Goal: Task Accomplishment & Management: Use online tool/utility

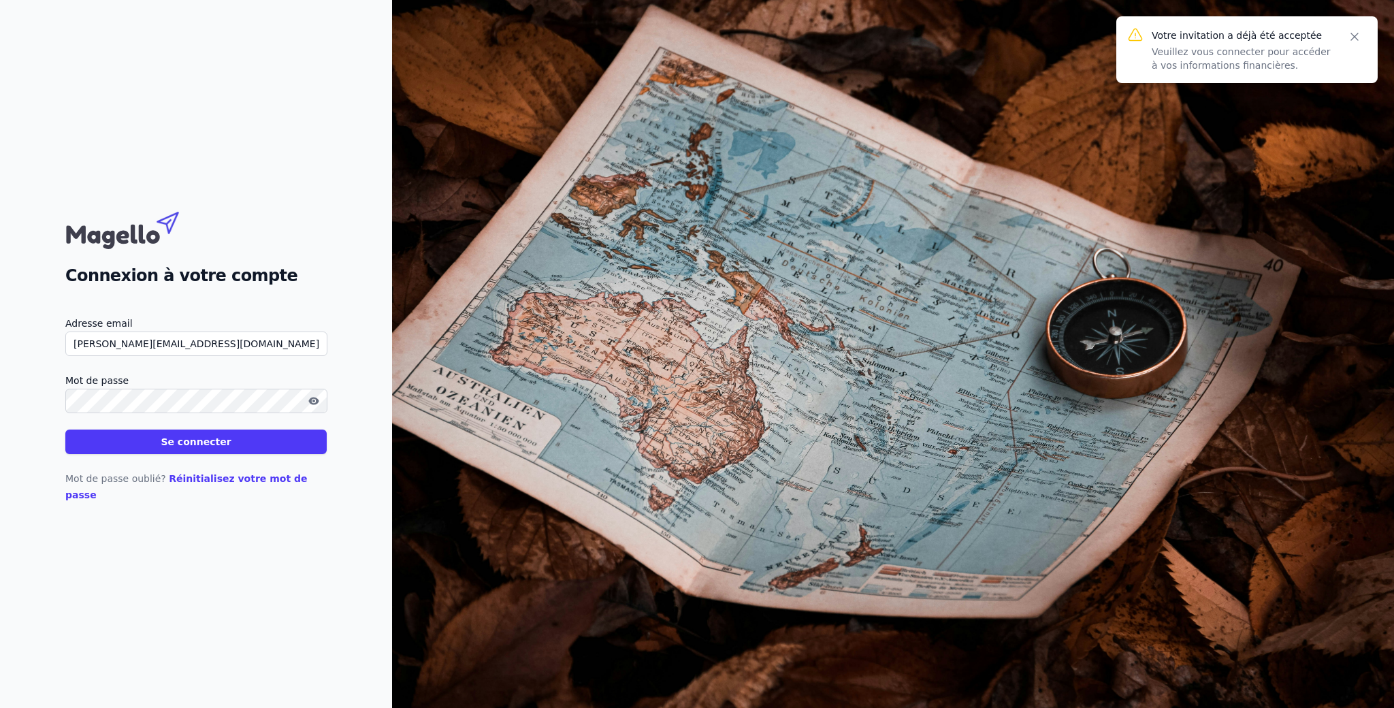
type input "[PERSON_NAME][EMAIL_ADDRESS][DOMAIN_NAME]"
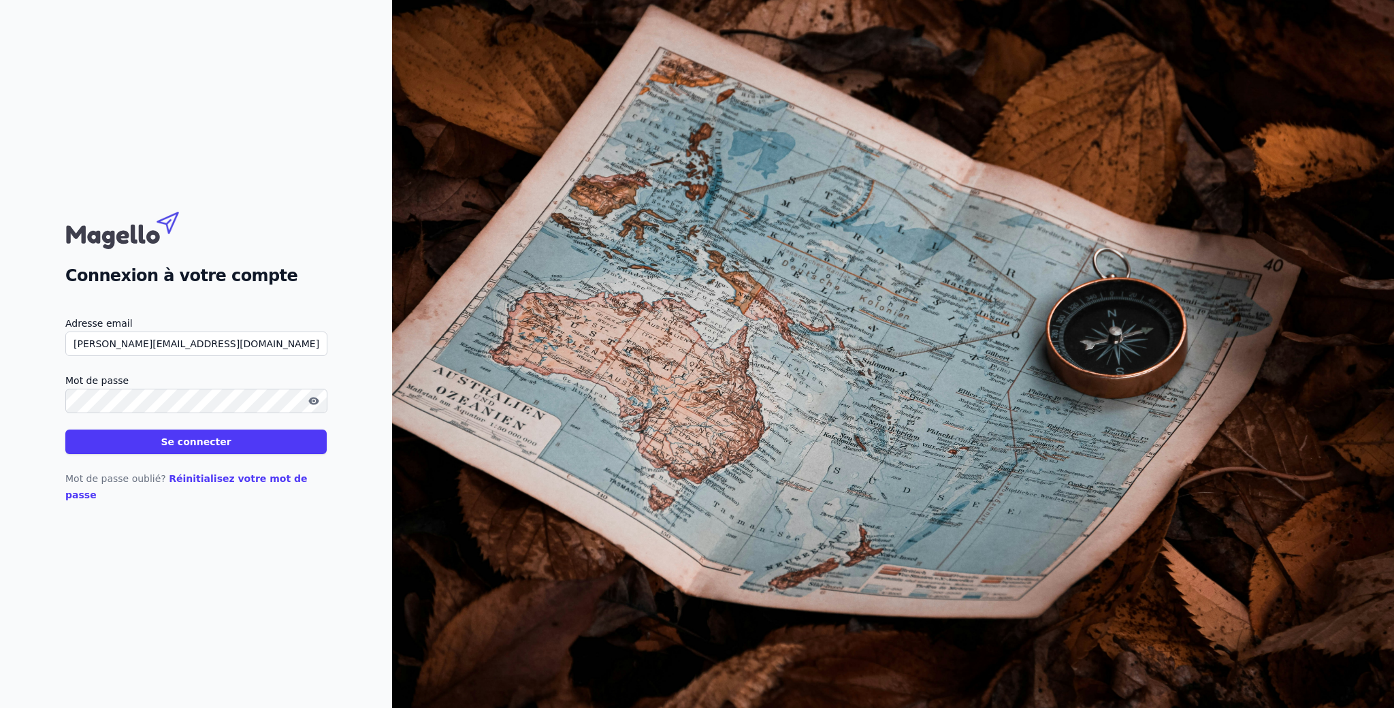
click at [315, 402] on icon "button" at bounding box center [313, 400] width 3 height 3
click at [327, 431] on button "Se connecter" at bounding box center [195, 441] width 261 height 24
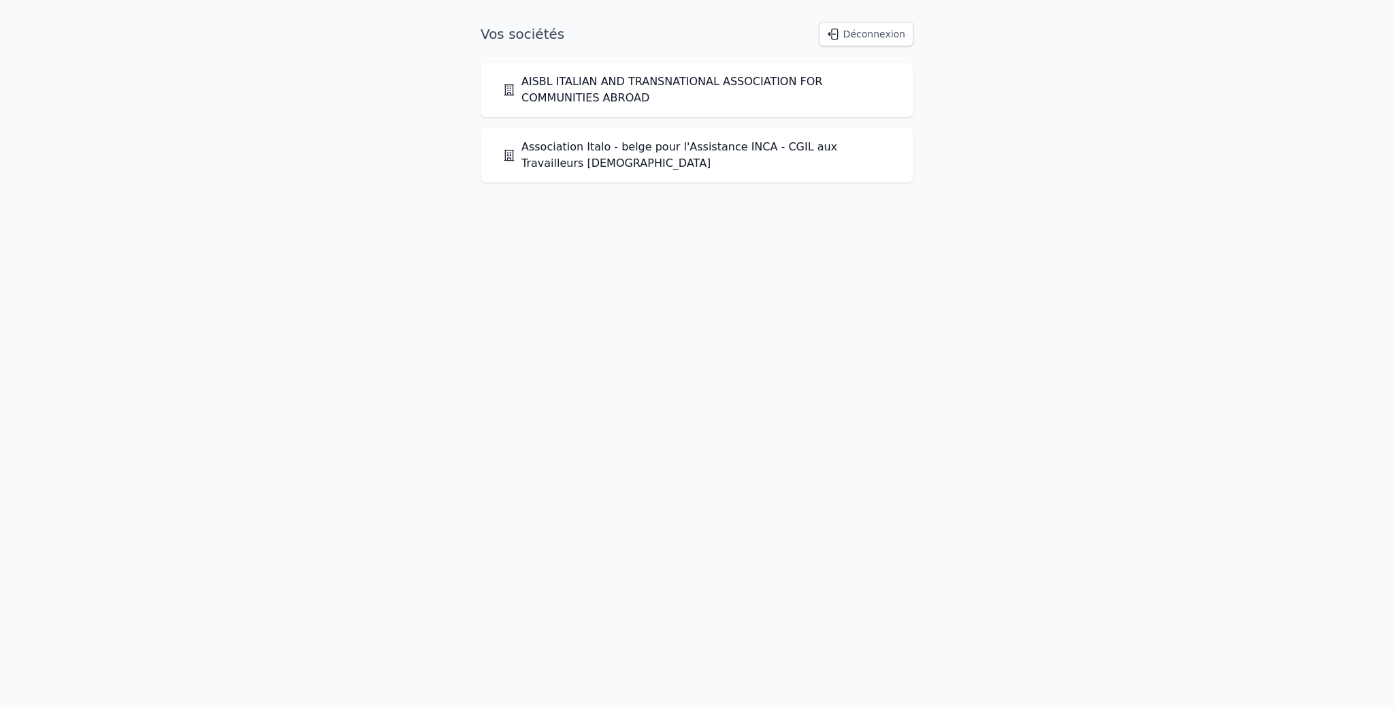
click at [655, 139] on link "Association Italo - belge pour l'Assistance INCA - CGIL aux Travailleurs [DEMOG…" at bounding box center [696, 155] width 389 height 33
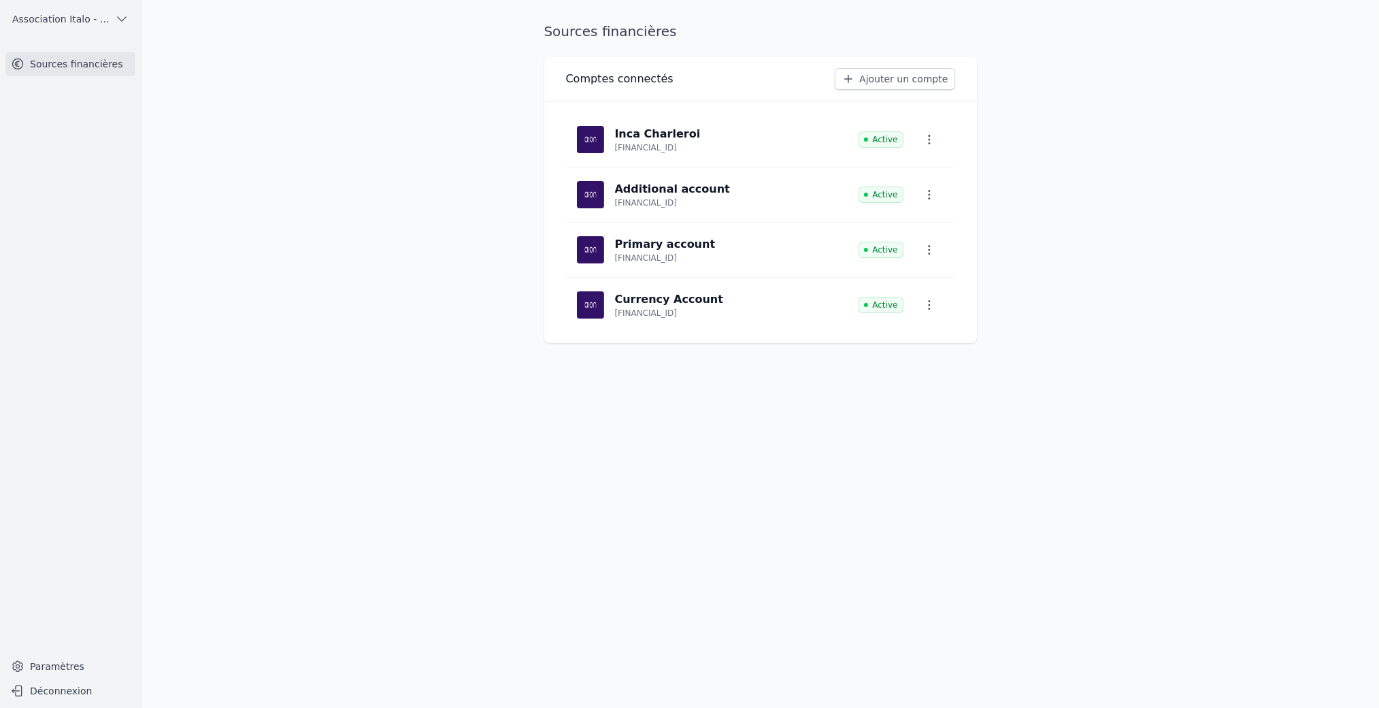
click at [835, 90] on link "Ajouter un compte" at bounding box center [895, 79] width 120 height 22
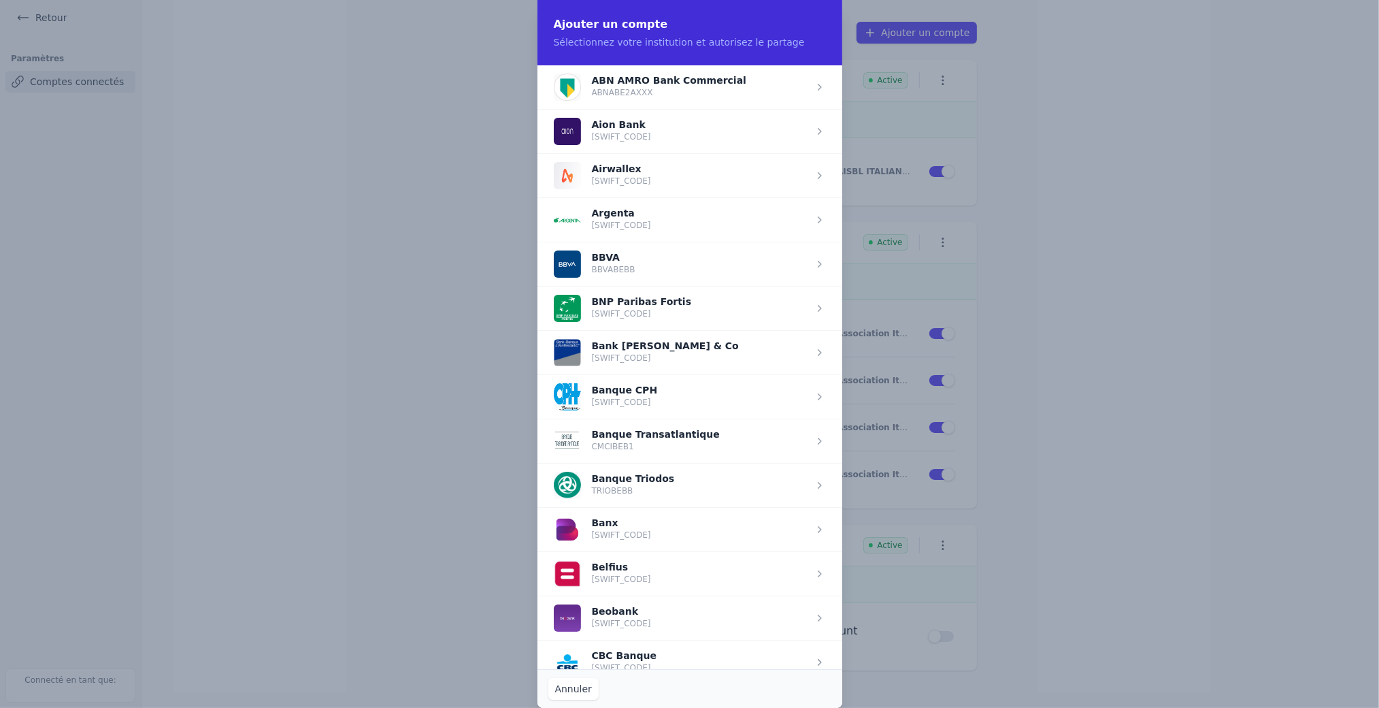
click at [608, 565] on span "button" at bounding box center [690, 573] width 305 height 44
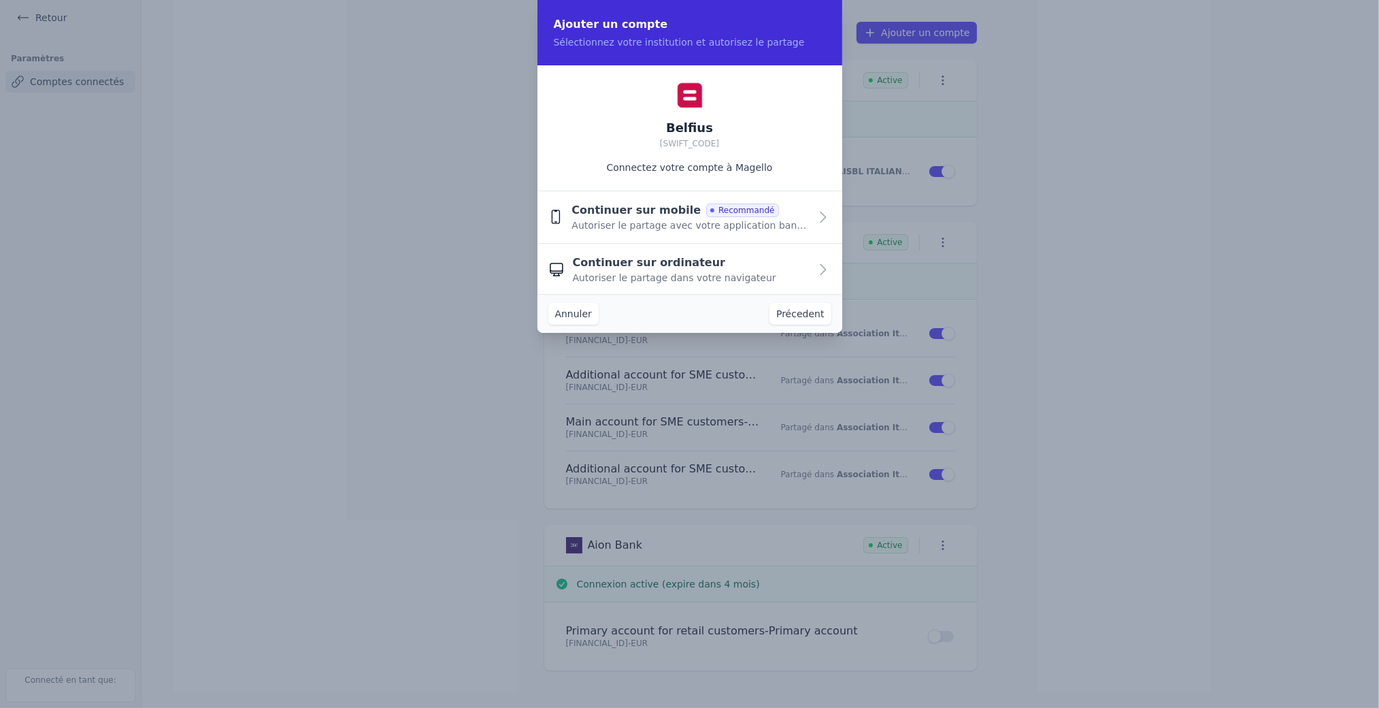
click at [641, 277] on span "Autoriser le partage dans votre navigateur" at bounding box center [674, 278] width 203 height 14
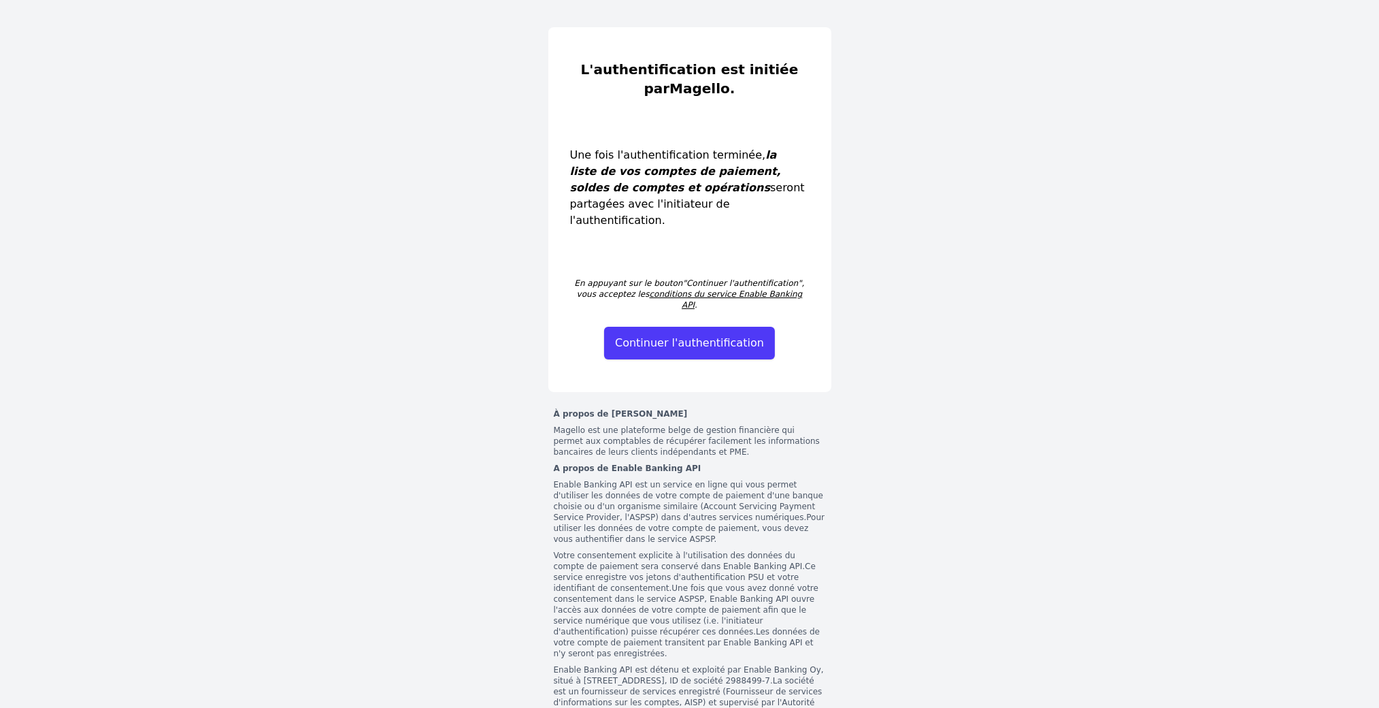
click at [679, 327] on button "Continuer l'authentification" at bounding box center [689, 343] width 171 height 33
